Goal: Information Seeking & Learning: Check status

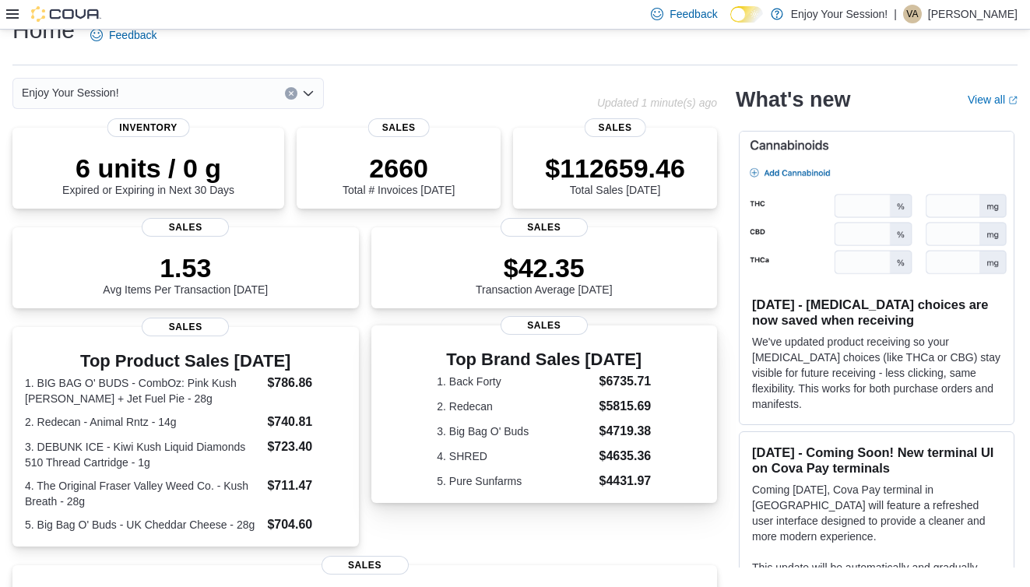
scroll to position [26, 0]
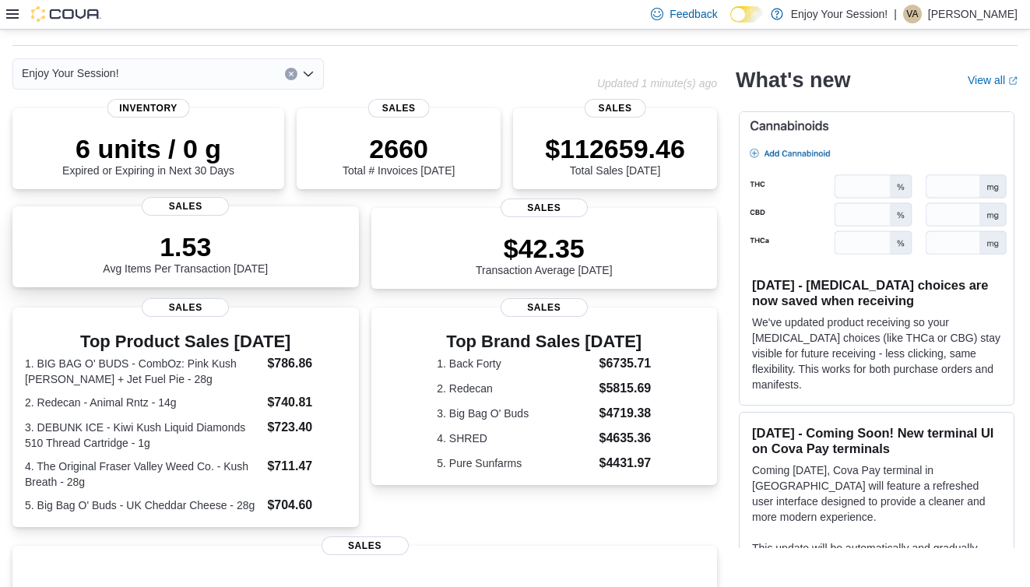
scroll to position [31, 0]
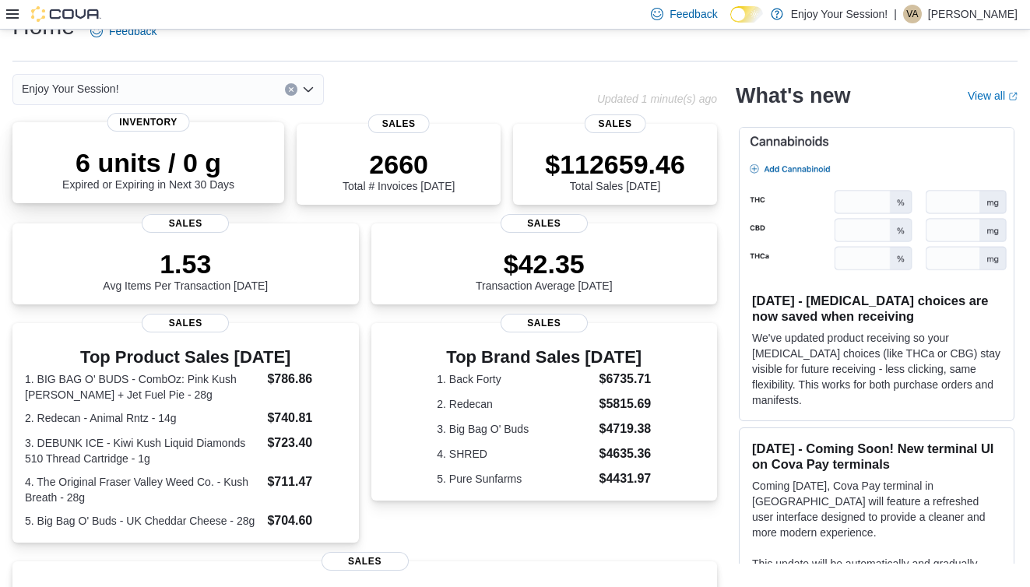
click at [217, 169] on p "6 units / 0 g" at bounding box center [148, 162] width 172 height 31
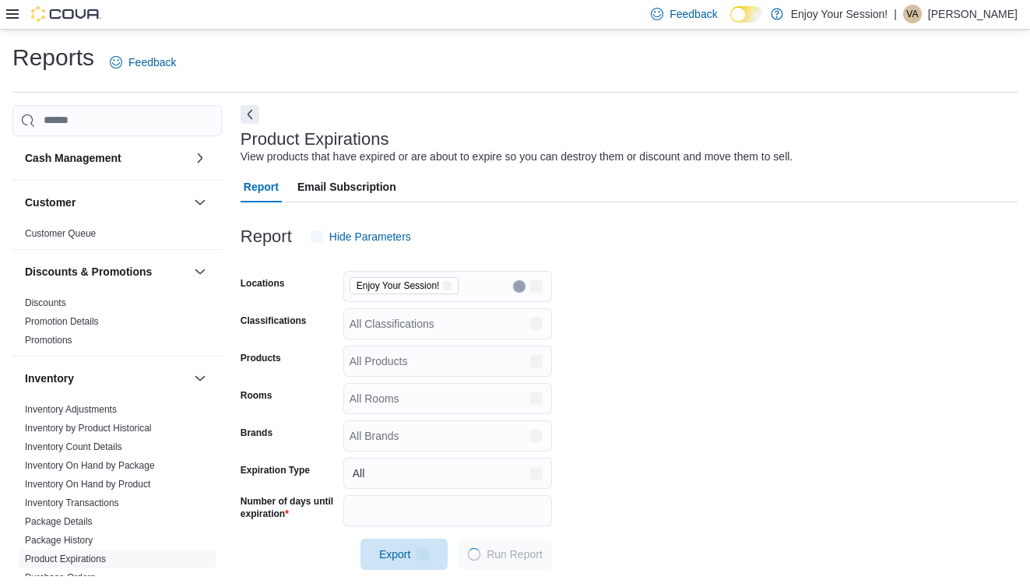
scroll to position [13, 0]
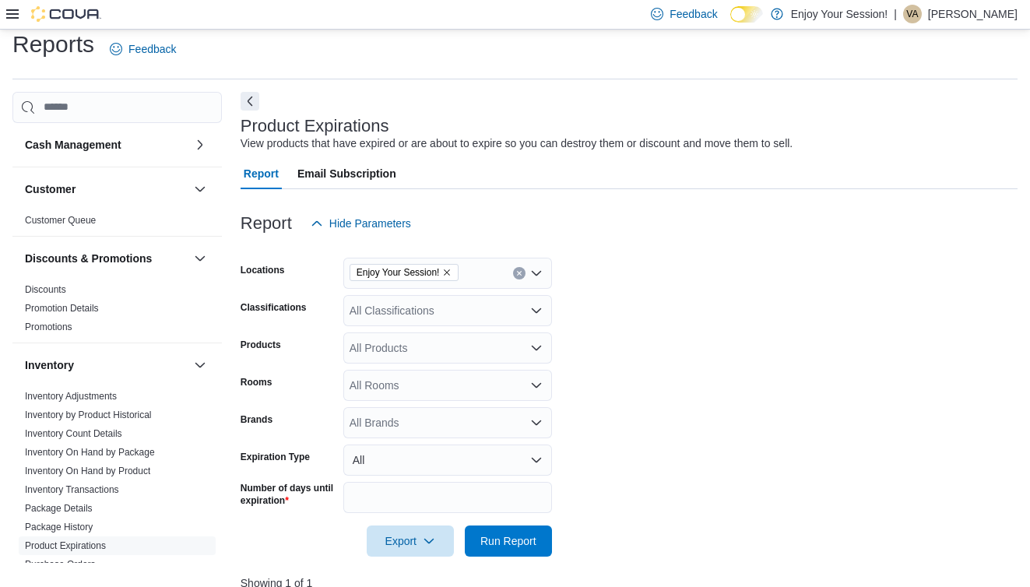
click at [12, 12] on icon at bounding box center [12, 14] width 12 height 12
